Goal: Task Accomplishment & Management: Use online tool/utility

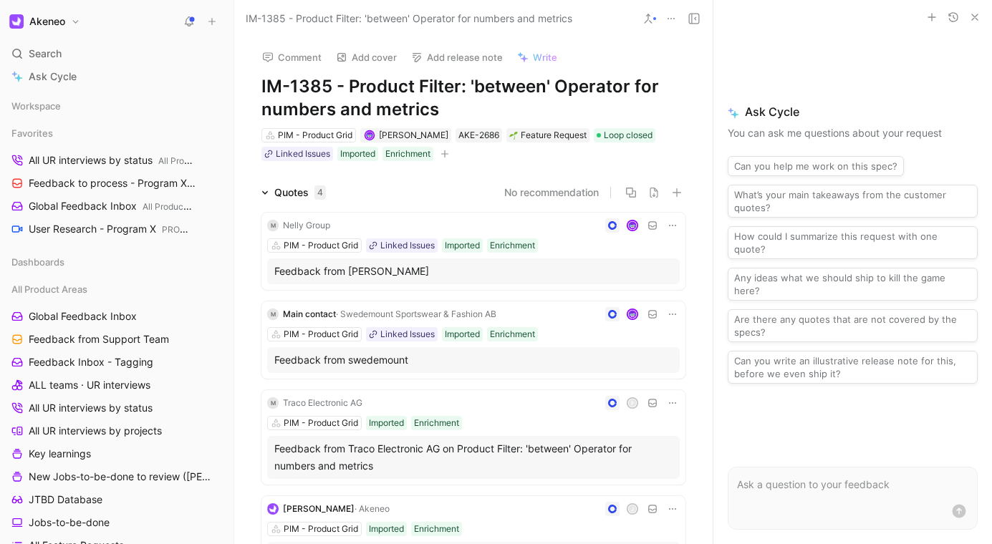
click at [504, 166] on div "Comment Add cover Add release note Write IM-1385 - Product Filter: 'between' Op…" at bounding box center [473, 290] width 478 height 507
click at [550, 107] on h1 "IM-1385 - Product Filter: 'between' Operator for numbers and metrics" at bounding box center [473, 98] width 424 height 46
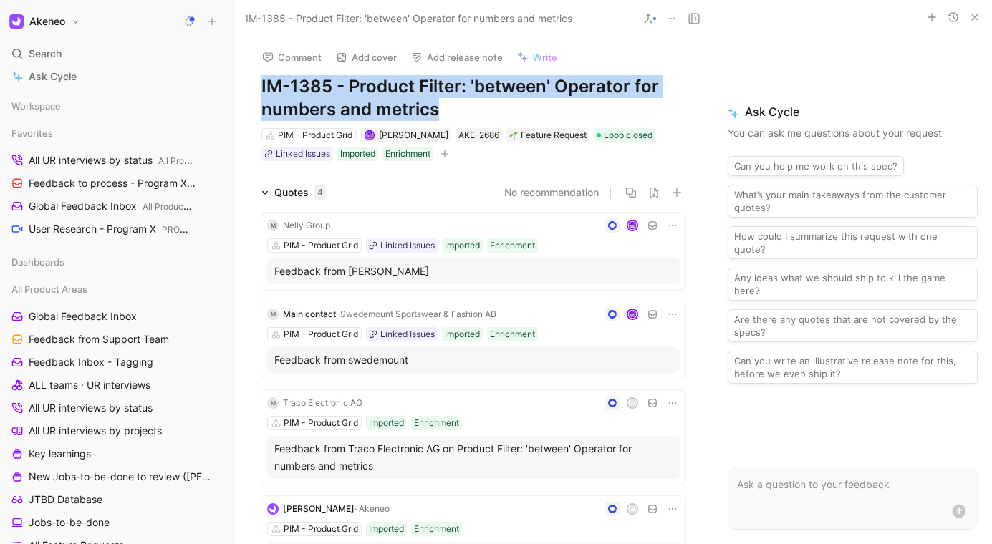
click at [550, 107] on h1 "IM-1385 - Product Filter: 'between' Operator for numbers and metrics" at bounding box center [473, 98] width 424 height 46
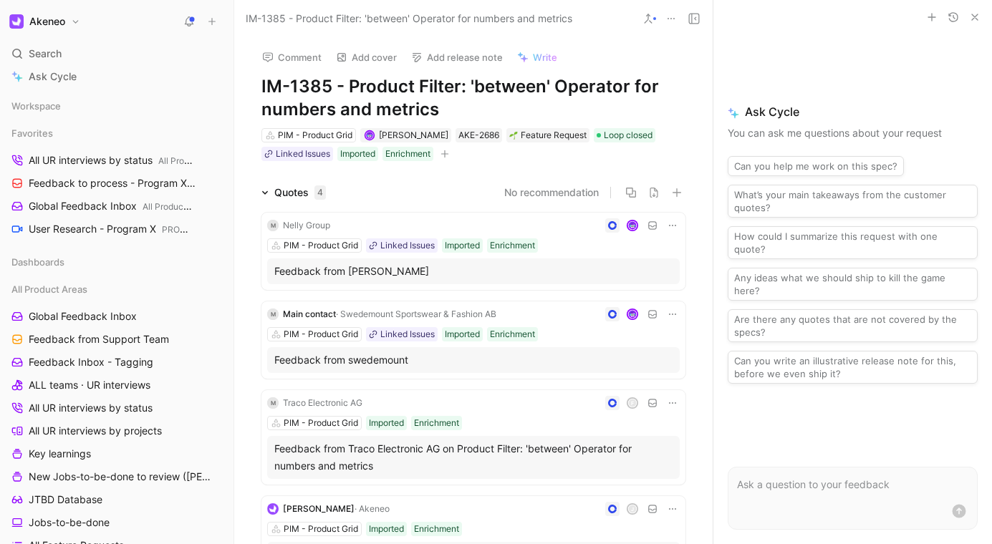
click at [550, 107] on h1 "IM-1385 - Product Filter: 'between' Operator for numbers and metrics" at bounding box center [473, 98] width 424 height 46
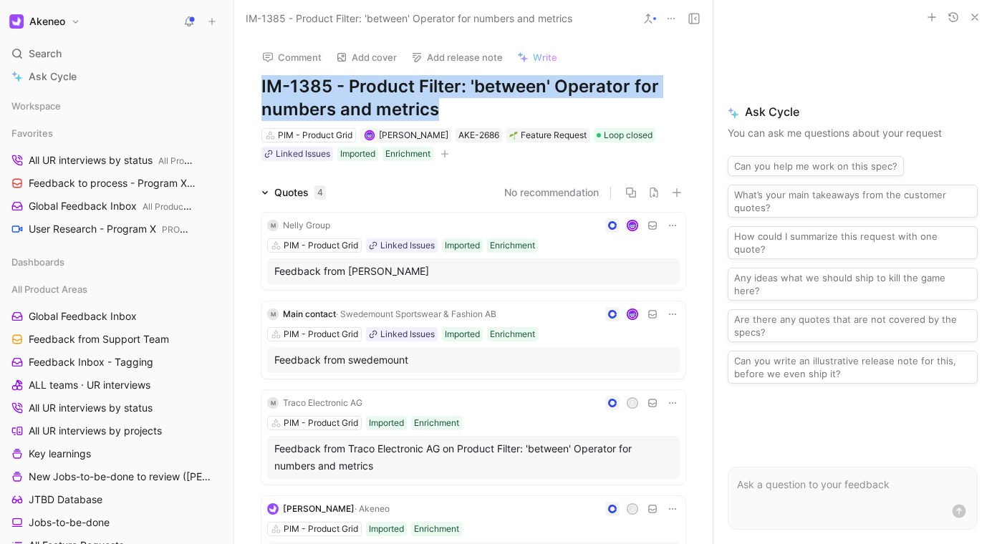
click at [550, 107] on h1 "IM-1385 - Product Filter: 'between' Operator for numbers and metrics" at bounding box center [473, 98] width 424 height 46
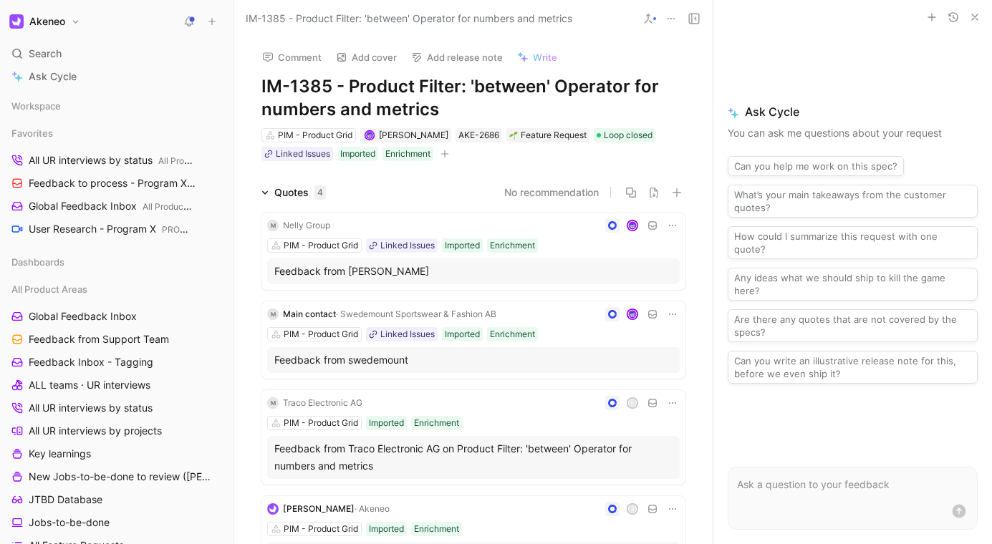
click at [550, 107] on h1 "IM-1385 - Product Filter: 'between' Operator for numbers and metrics" at bounding box center [473, 98] width 424 height 46
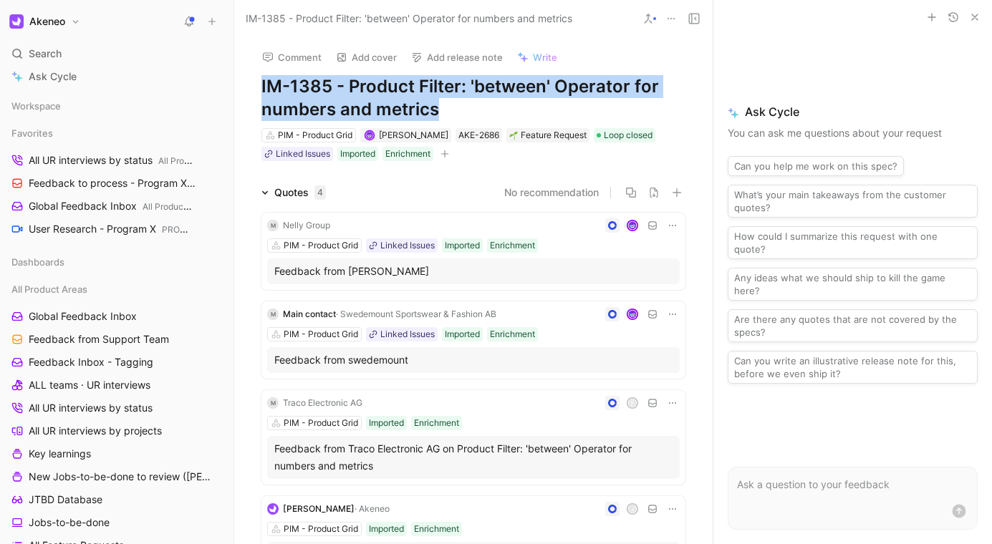
click at [550, 107] on h1 "IM-1385 - Product Filter: 'between' Operator for numbers and metrics" at bounding box center [473, 98] width 424 height 46
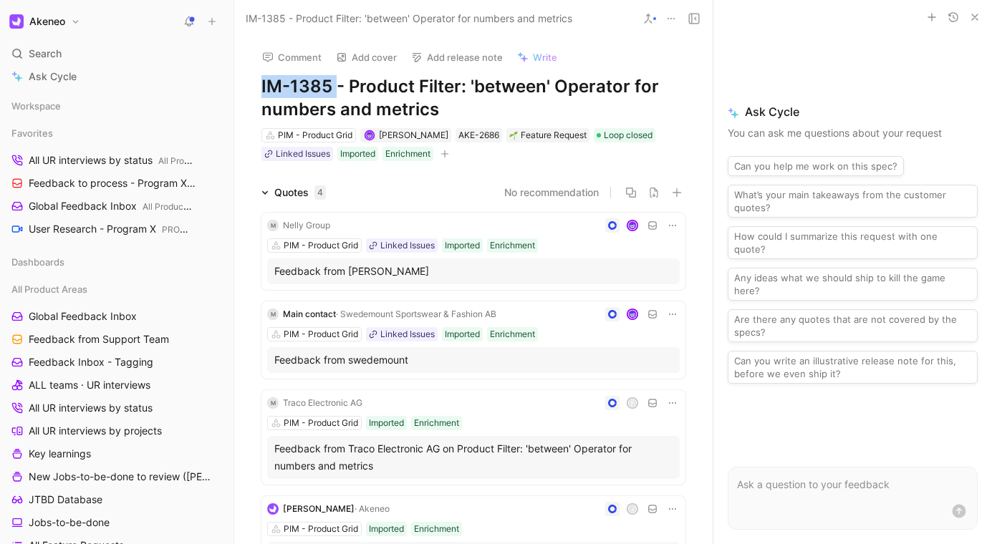
drag, startPoint x: 333, startPoint y: 80, endPoint x: 254, endPoint y: 82, distance: 78.8
click at [254, 82] on div "Comment Add cover Add release note Write IM-1385 - Product Filter: 'between' Op…" at bounding box center [473, 99] width 478 height 125
copy h1 "IM-1385"
click at [627, 137] on span "Loop closed" at bounding box center [628, 135] width 49 height 14
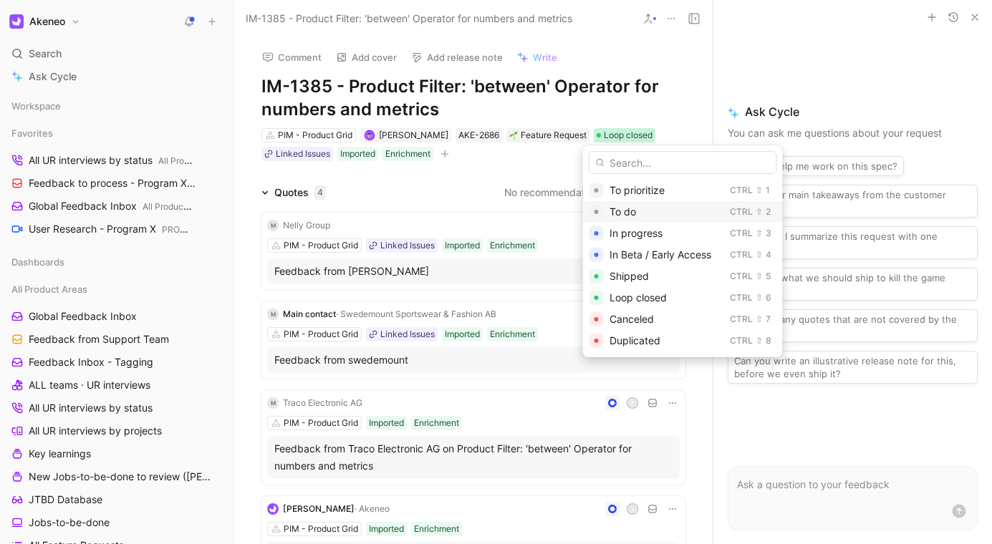
click at [645, 213] on div "To do" at bounding box center [667, 211] width 115 height 17
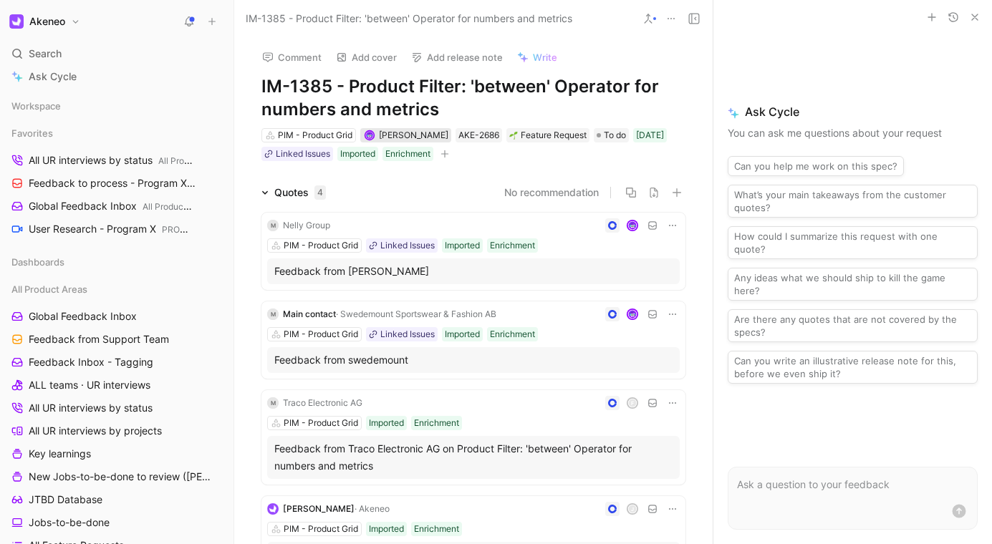
click at [387, 131] on span "[PERSON_NAME]" at bounding box center [413, 135] width 69 height 11
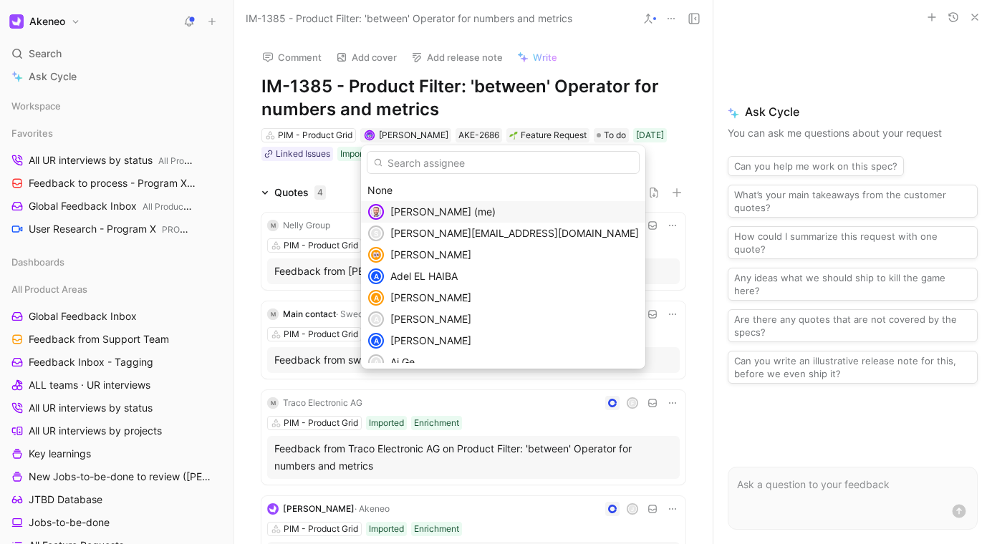
click at [413, 211] on span "Christophe Belval (me)" at bounding box center [442, 212] width 105 height 12
